Goal: Information Seeking & Learning: Learn about a topic

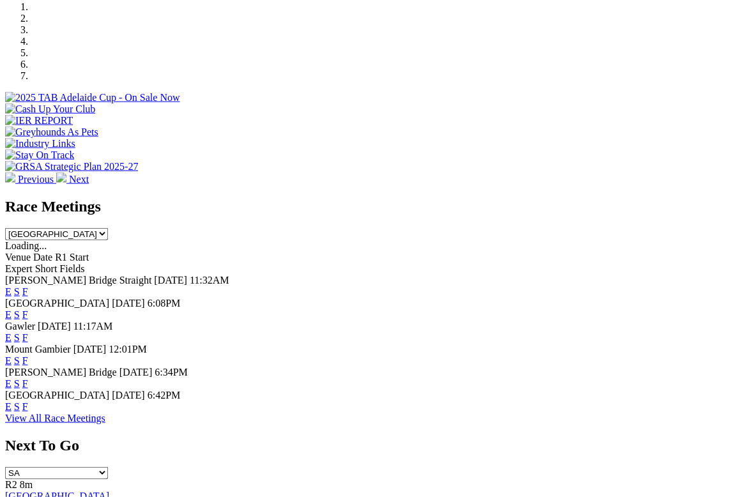
scroll to position [403, 0]
click at [28, 401] on link "F" at bounding box center [25, 406] width 6 height 11
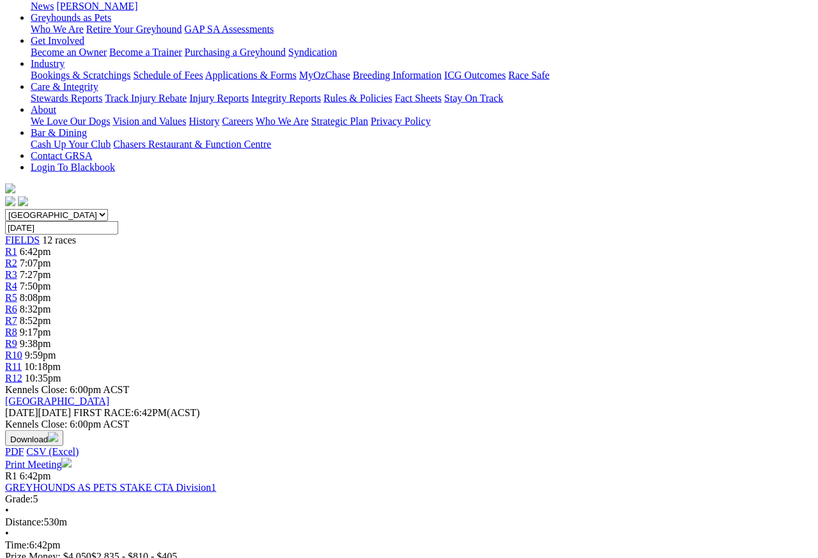
scroll to position [209, 0]
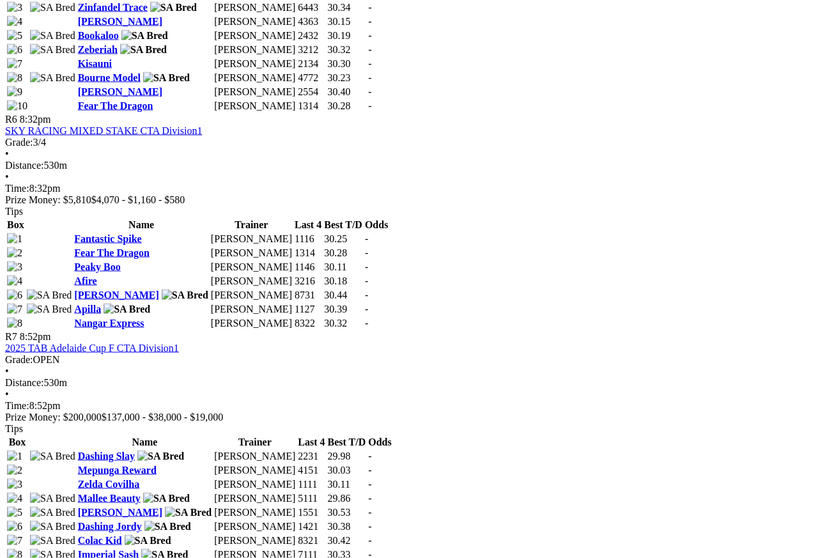
scroll to position [1749, 0]
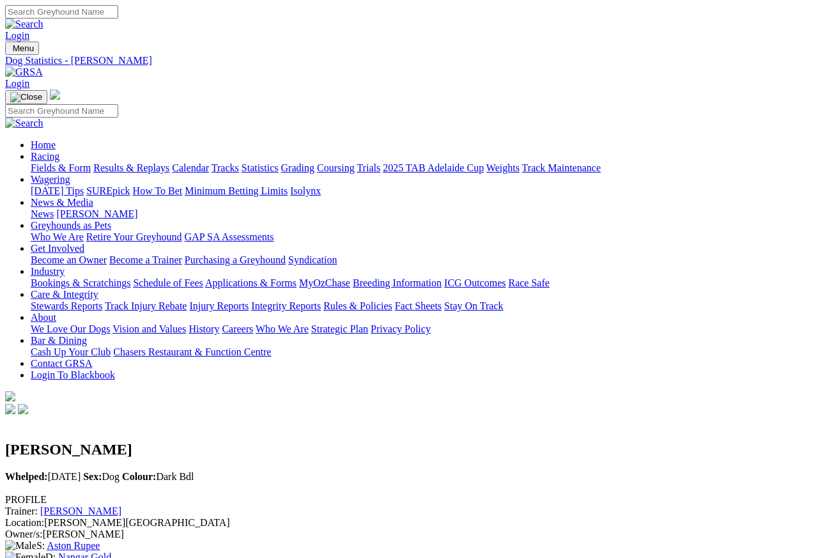
scroll to position [12, 0]
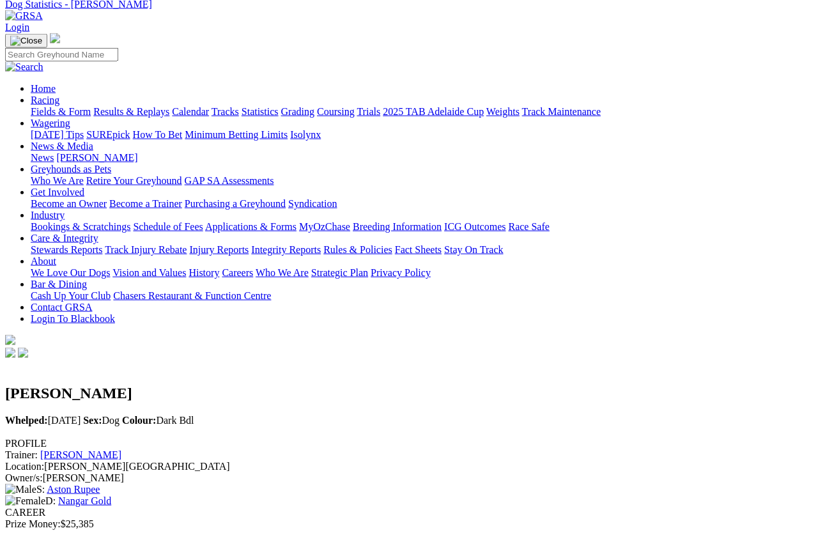
scroll to position [27, 0]
